Goal: Task Accomplishment & Management: Manage account settings

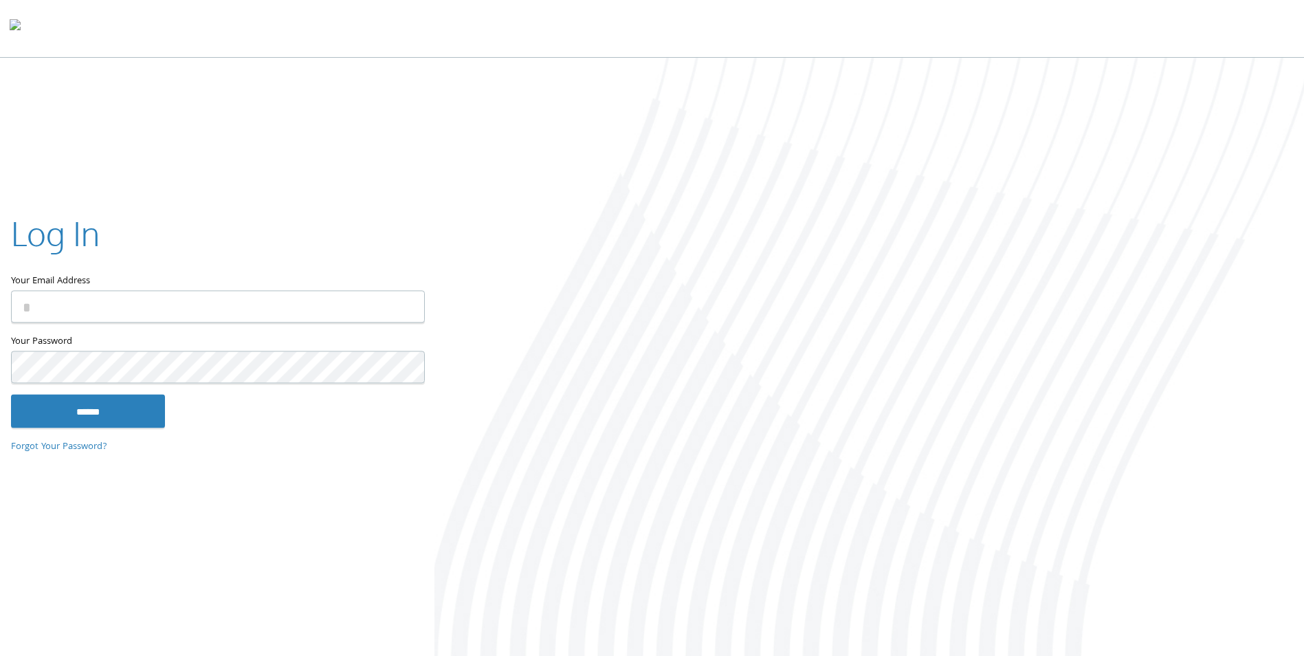
type input "**********"
click at [121, 401] on input "******" at bounding box center [88, 410] width 154 height 33
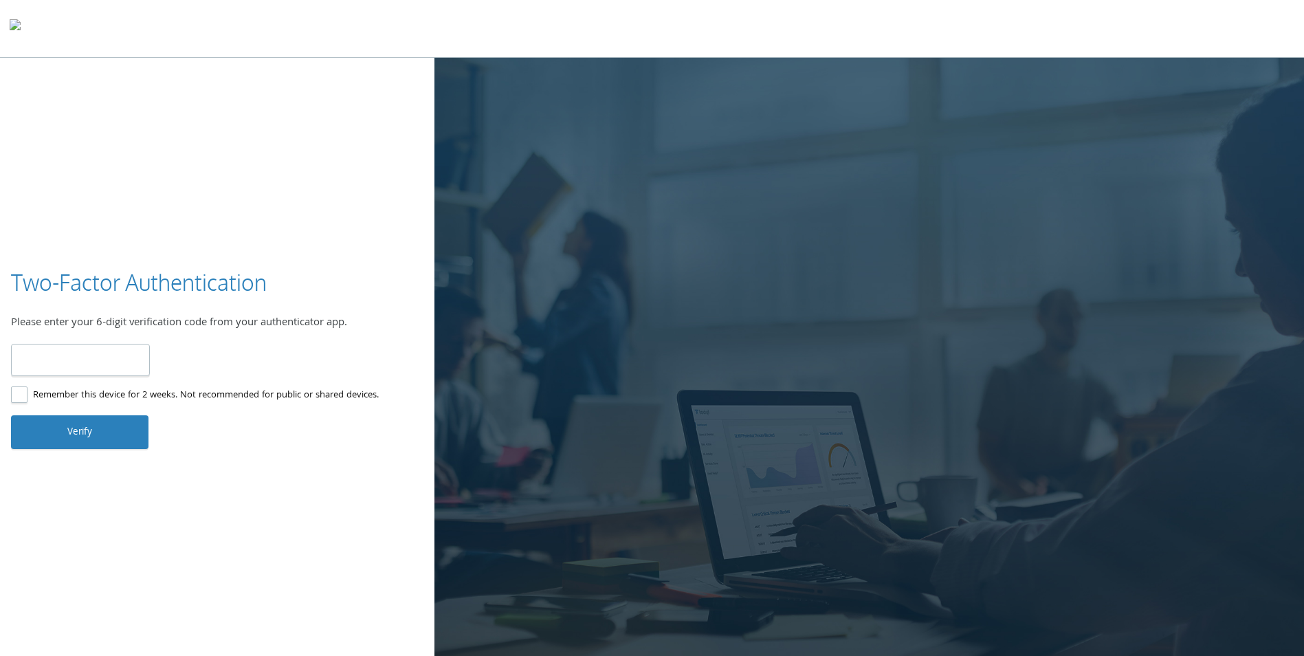
type input "******"
click at [114, 433] on button "Verify" at bounding box center [79, 431] width 137 height 33
